Goal: Transaction & Acquisition: Obtain resource

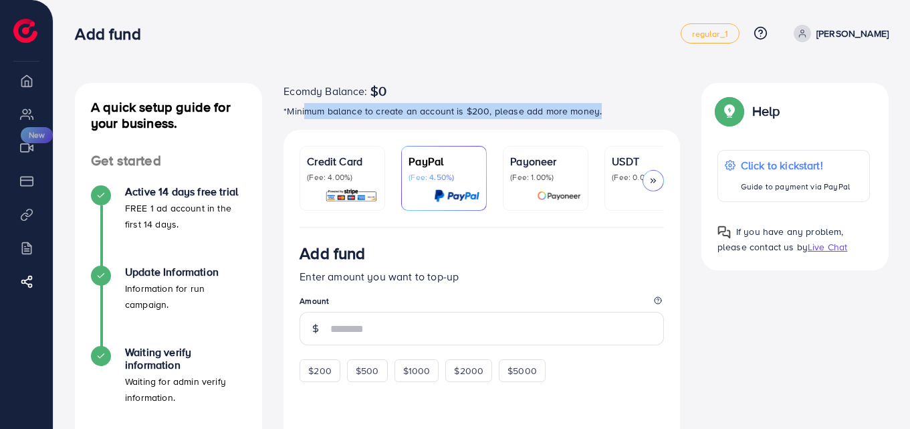
click at [597, 116] on p "*Minimum balance to create an account is $200, please add more money." at bounding box center [482, 111] width 397 height 16
drag, startPoint x: 611, startPoint y: 106, endPoint x: 424, endPoint y: 109, distance: 186.6
click at [424, 109] on p "*Minimum balance to create an account is $200, please add more money." at bounding box center [482, 111] width 397 height 16
click at [657, 179] on icon at bounding box center [653, 180] width 9 height 9
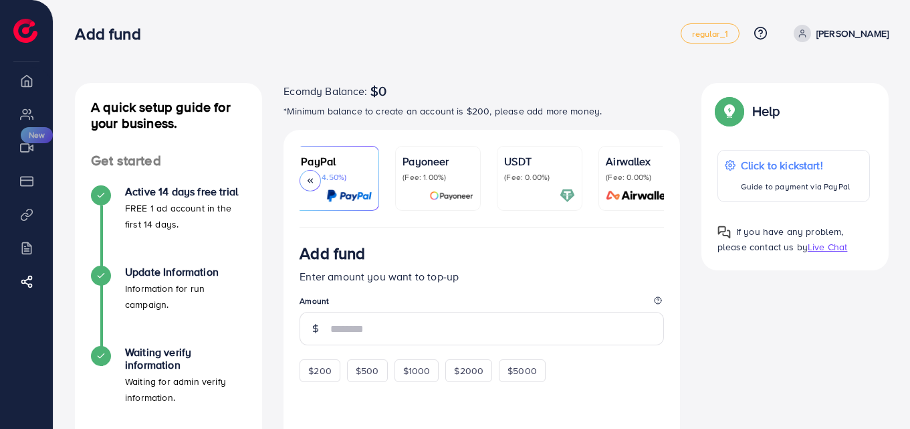
scroll to position [0, 128]
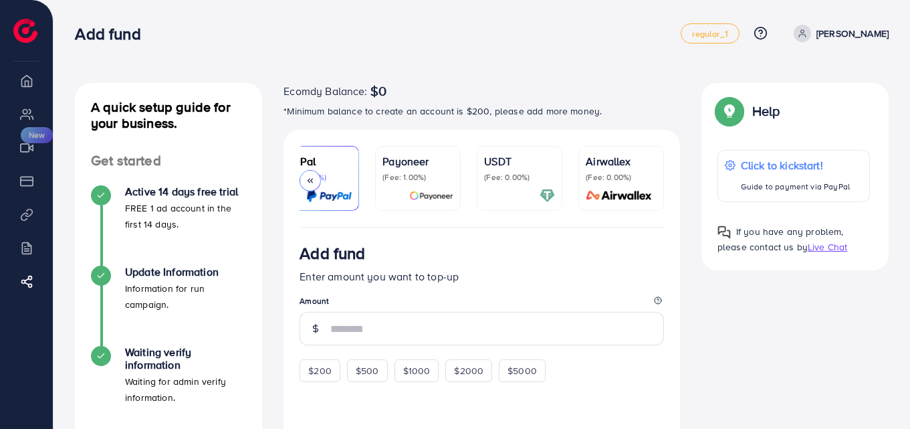
click at [657, 179] on link "Airwallex (Fee: 0.00%)" at bounding box center [621, 178] width 86 height 65
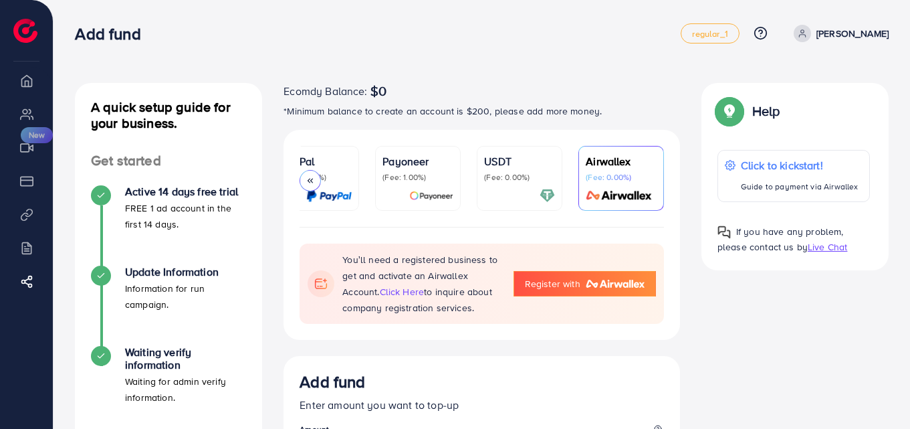
click at [317, 179] on div at bounding box center [310, 180] width 21 height 21
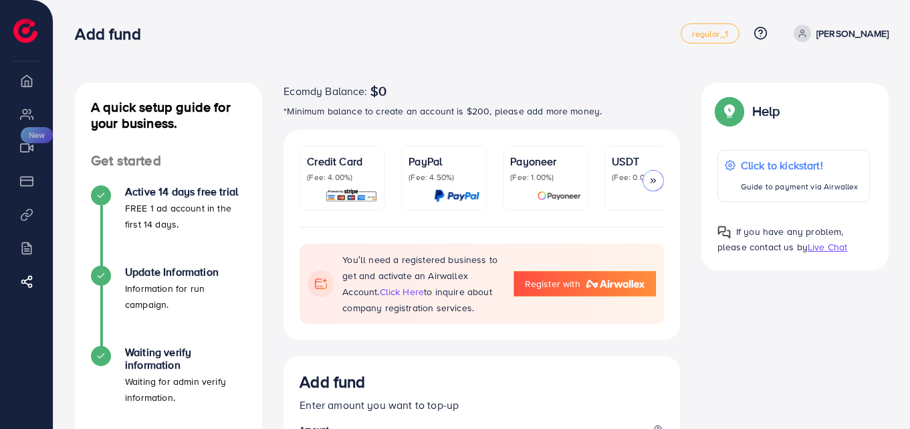
click at [365, 175] on p "(Fee: 4.00%)" at bounding box center [342, 177] width 71 height 11
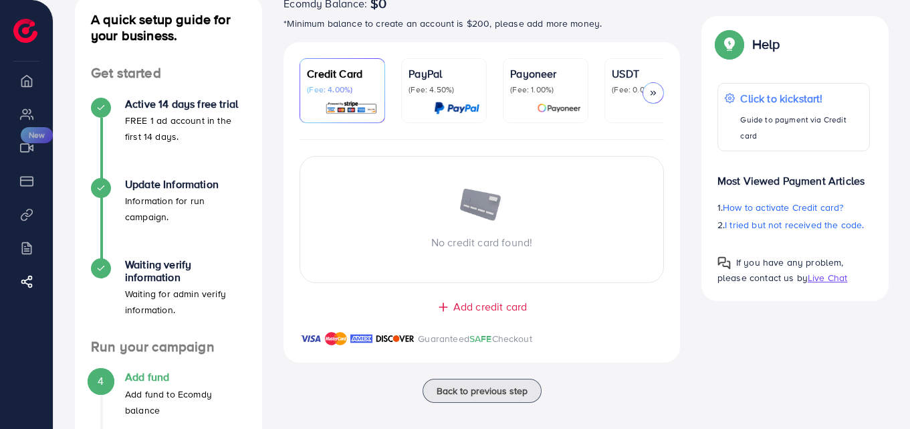
scroll to position [134, 0]
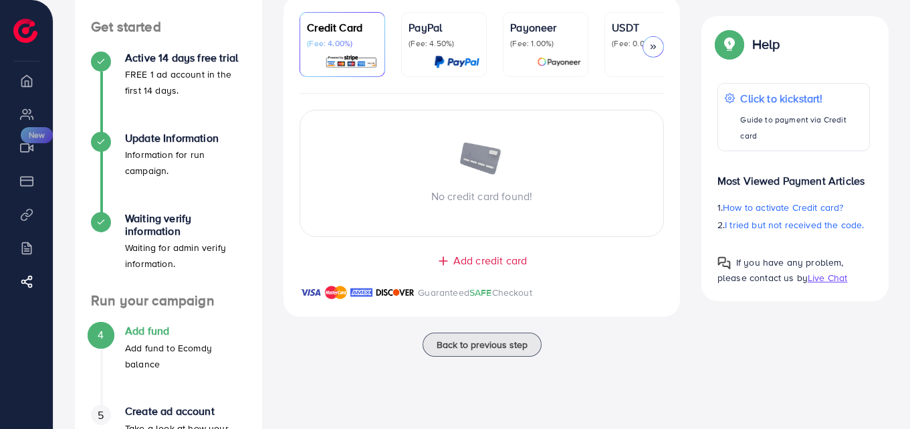
click at [482, 268] on span "Add credit card" at bounding box center [490, 260] width 74 height 15
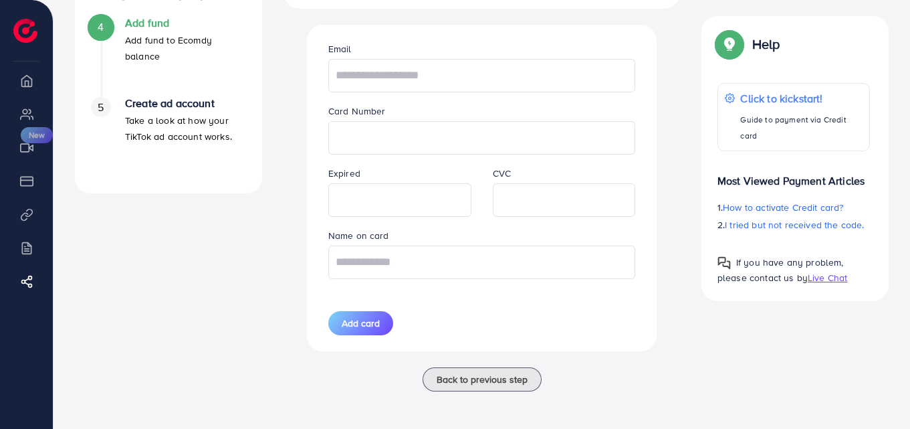
scroll to position [0, 0]
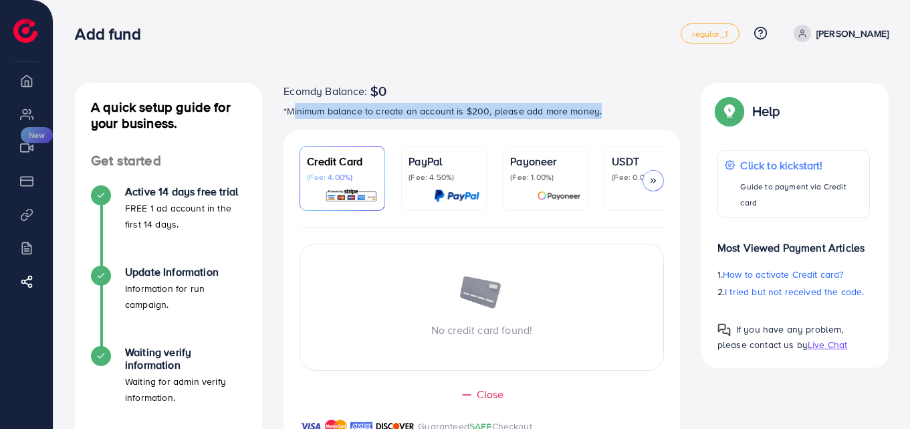
drag, startPoint x: 291, startPoint y: 108, endPoint x: 629, endPoint y: 116, distance: 337.8
click at [629, 116] on p "*Minimum balance to create an account is $200, please add more money." at bounding box center [482, 111] width 397 height 16
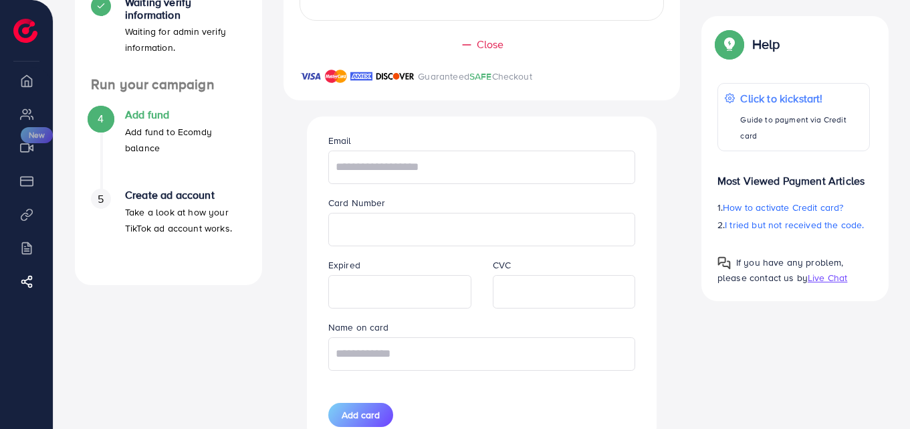
scroll to position [401, 0]
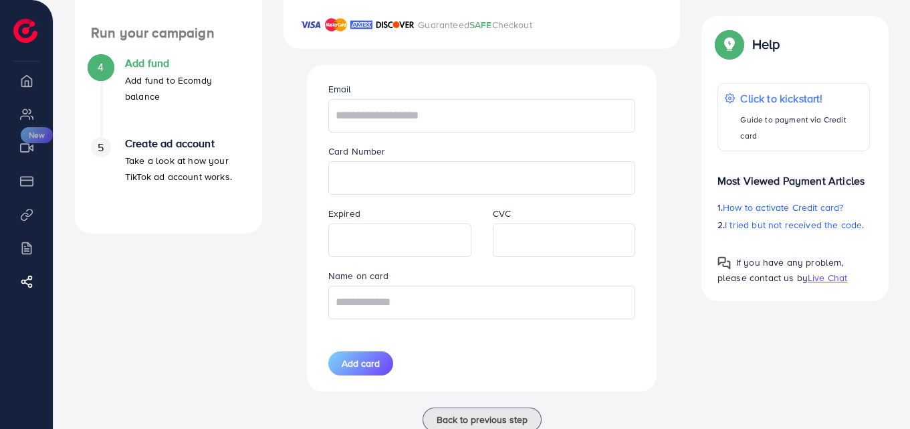
click at [140, 136] on div "4 Add fund Add fund to Ecomdy balance" at bounding box center [168, 97] width 155 height 80
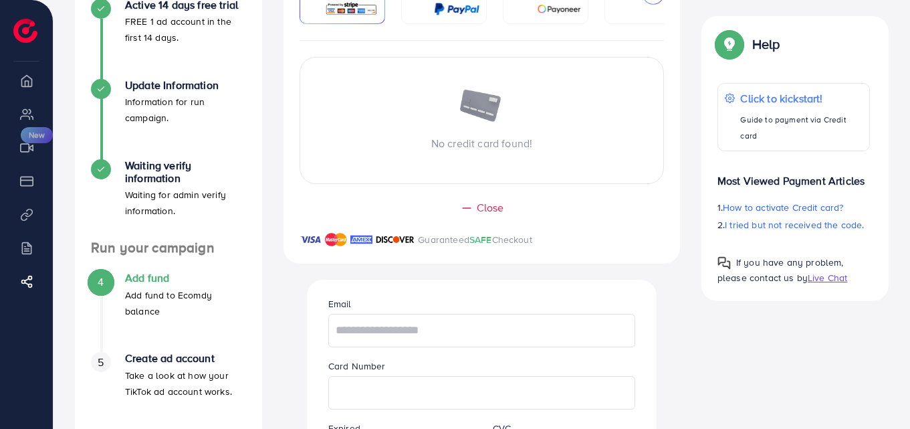
scroll to position [0, 0]
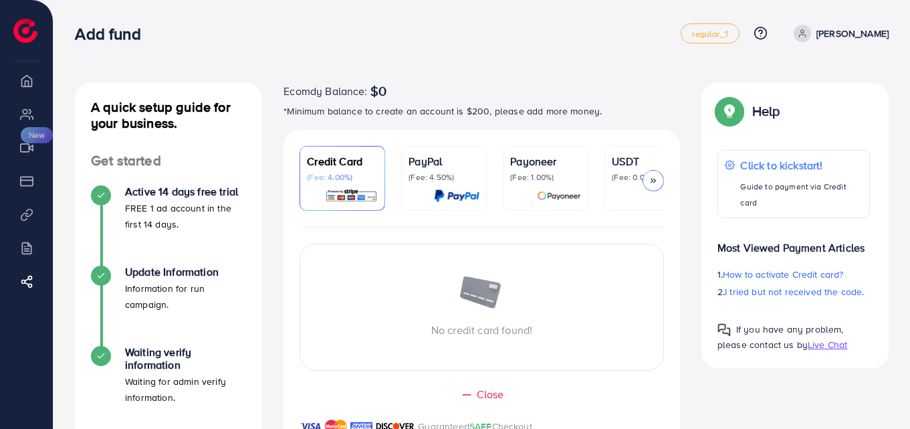
click at [650, 178] on icon at bounding box center [653, 180] width 9 height 9
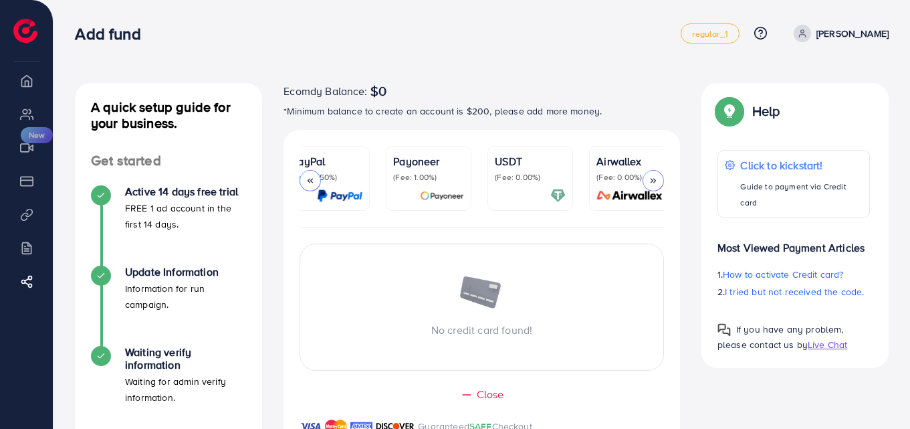
scroll to position [0, 128]
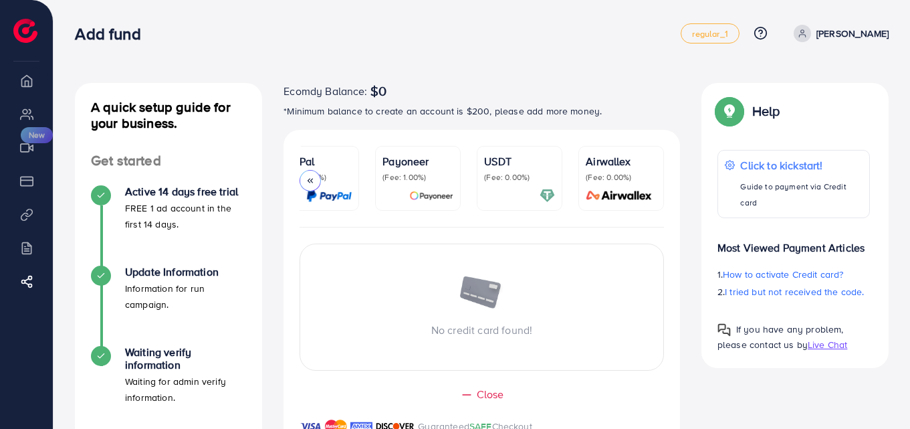
click at [650, 178] on p "(Fee: 0.00%)" at bounding box center [621, 177] width 71 height 11
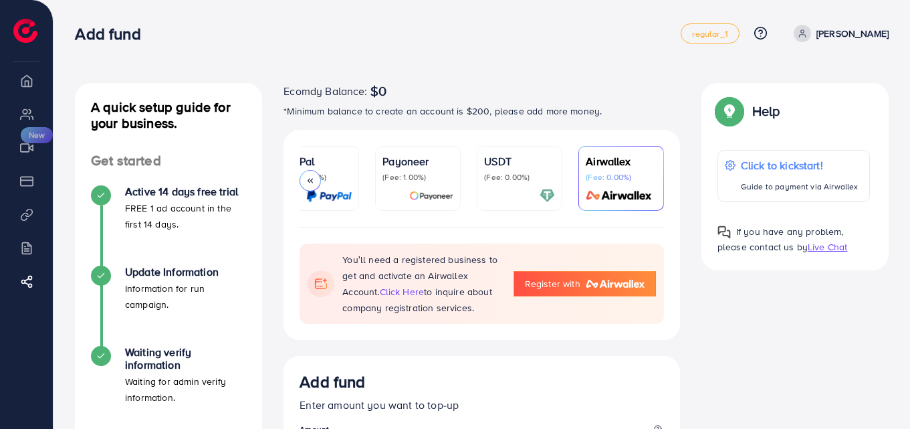
click at [540, 178] on p "(Fee: 0.00%)" at bounding box center [519, 177] width 71 height 11
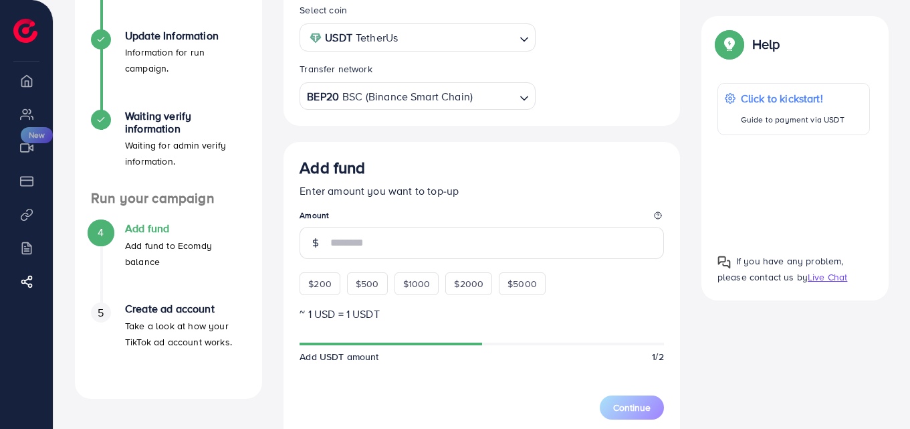
scroll to position [268, 0]
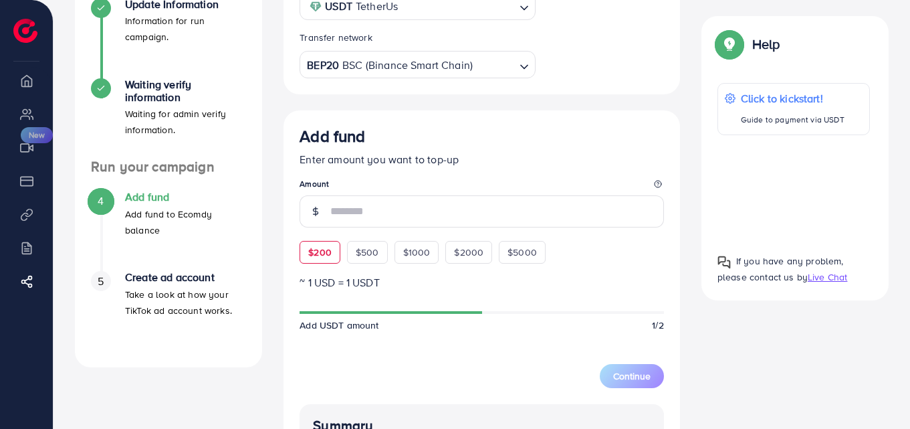
click at [302, 254] on div "$200" at bounding box center [320, 252] width 41 height 23
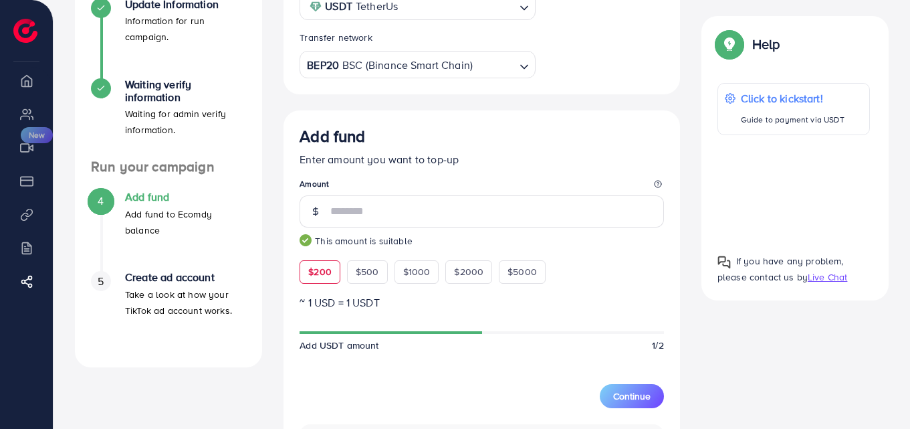
scroll to position [401, 0]
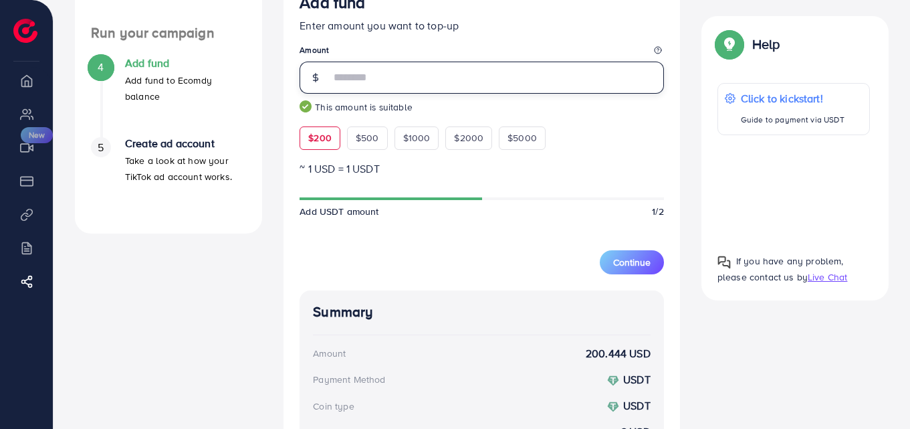
click at [370, 74] on input "***" at bounding box center [497, 78] width 334 height 32
type input "***"
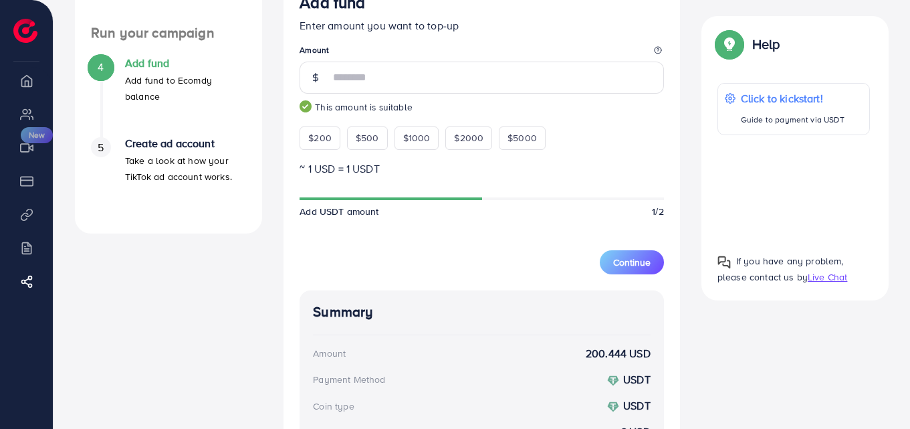
click at [630, 137] on div "Add fund Enter amount you want to top-up Amount *** This amount is suitable $20…" at bounding box center [482, 71] width 364 height 156
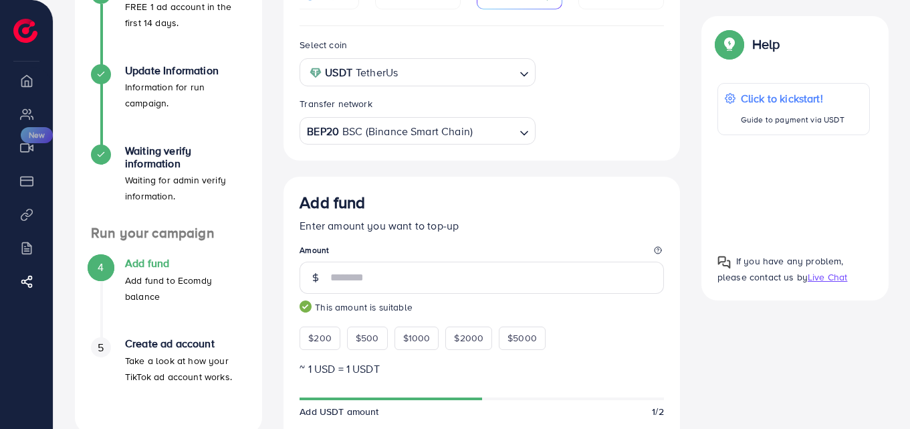
scroll to position [0, 0]
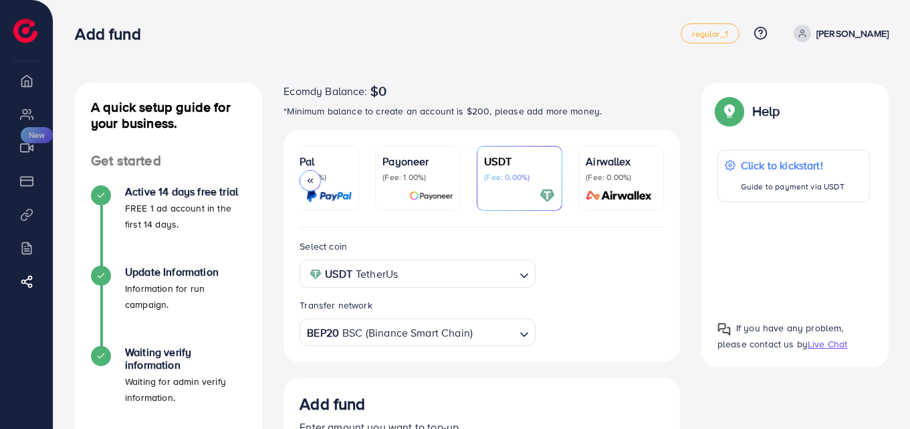
click at [451, 280] on input "Search for option" at bounding box center [458, 273] width 112 height 21
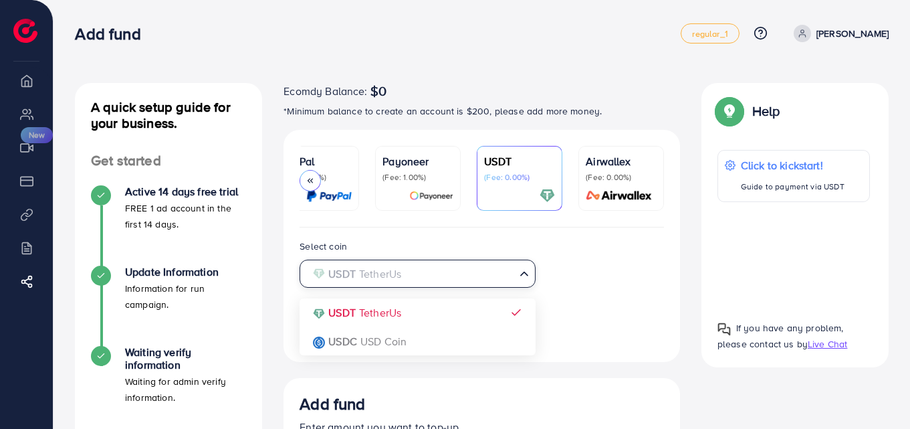
click at [451, 278] on input "Search for option" at bounding box center [410, 273] width 208 height 21
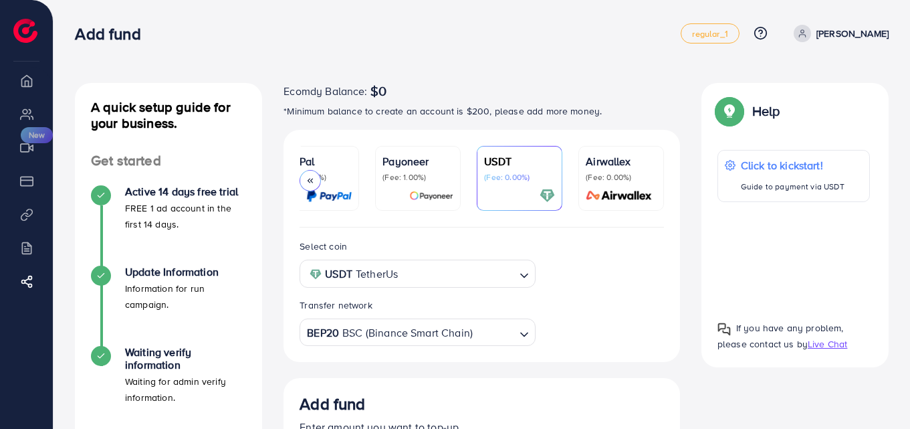
click at [591, 283] on div "Select coin USDT TetherUs Loading... USDT TetherUs USDC USD Coin Transfer netwo…" at bounding box center [482, 292] width 386 height 108
click at [521, 323] on div "Loading..." at bounding box center [525, 331] width 19 height 23
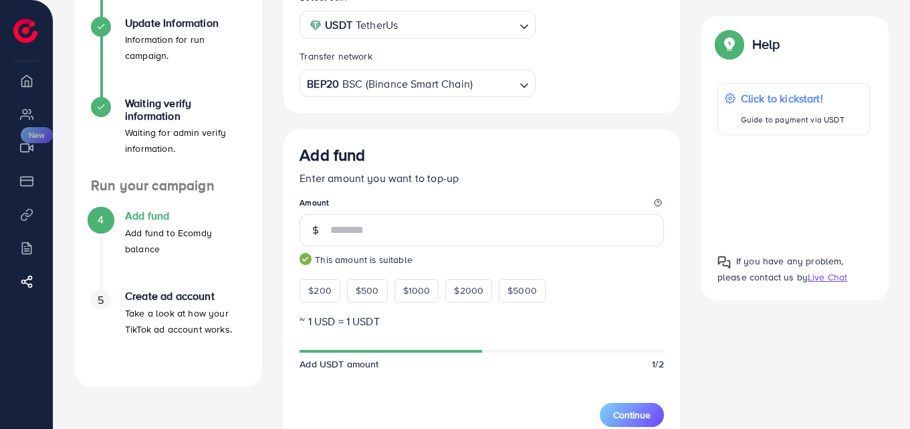
scroll to position [401, 0]
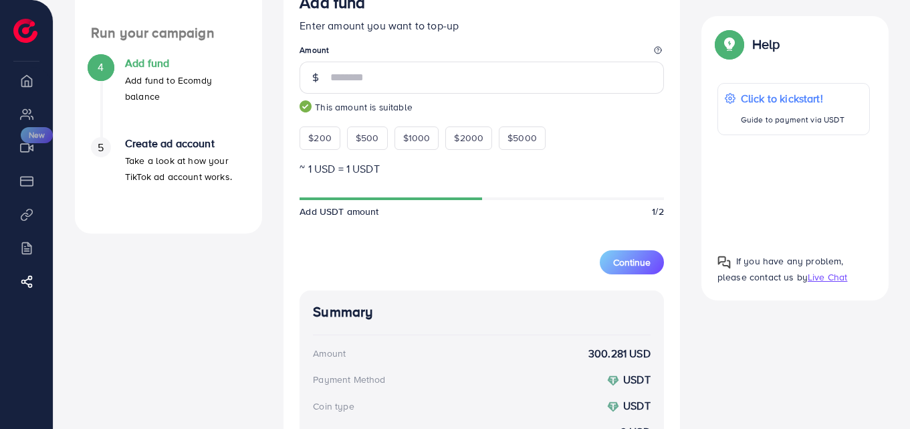
click at [639, 278] on div "Add fund Enter amount you want to top-up Amount *** This amount is suitable $20…" at bounding box center [482, 275] width 397 height 596
click at [639, 269] on span "Continue" at bounding box center [631, 261] width 37 height 13
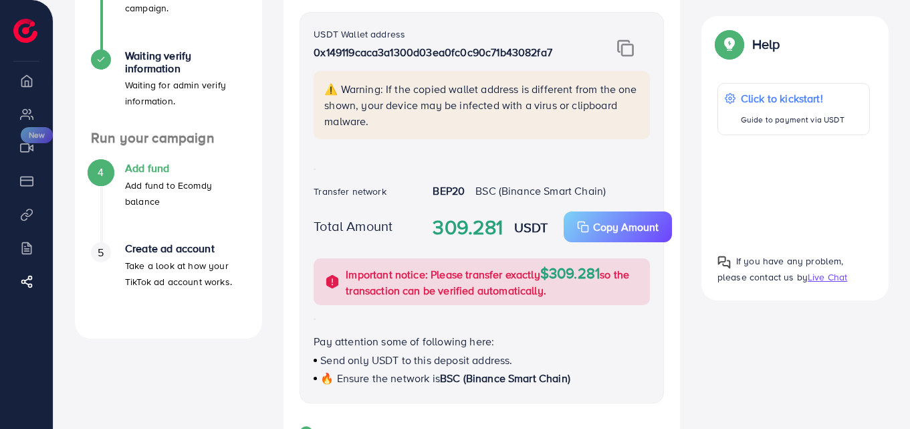
scroll to position [265, 0]
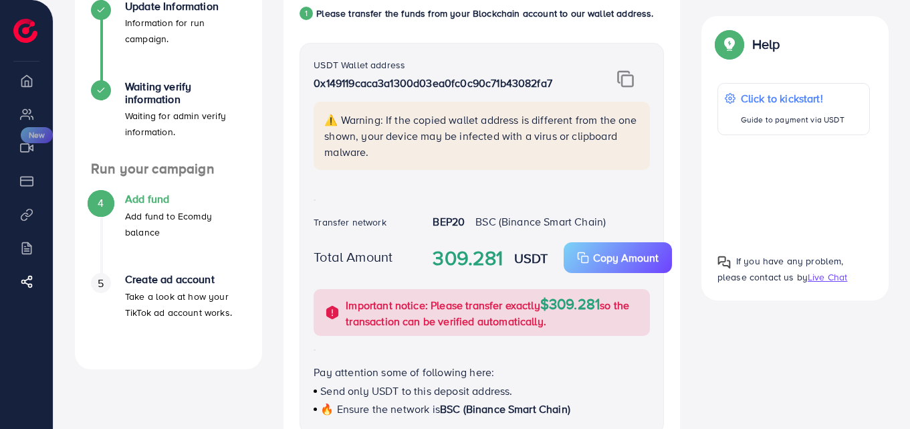
drag, startPoint x: 528, startPoint y: 92, endPoint x: 314, endPoint y: 82, distance: 214.9
click at [314, 82] on p "0x149119caca3a1300d03ea0fc0c90c71b43082fa7" at bounding box center [452, 83] width 276 height 16
